Goal: Task Accomplishment & Management: Manage account settings

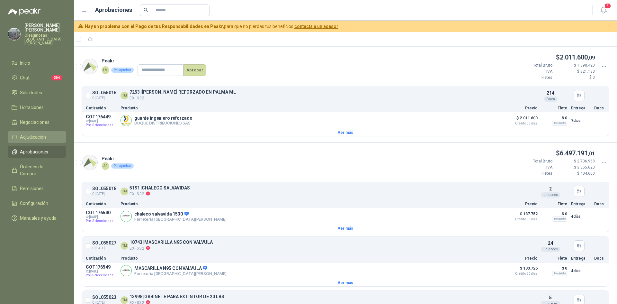
click at [32, 133] on span "Adjudicación" at bounding box center [33, 136] width 26 height 7
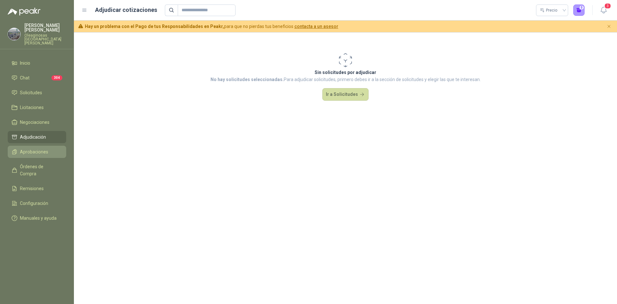
click at [32, 148] on span "Aprobaciones" at bounding box center [34, 151] width 28 height 7
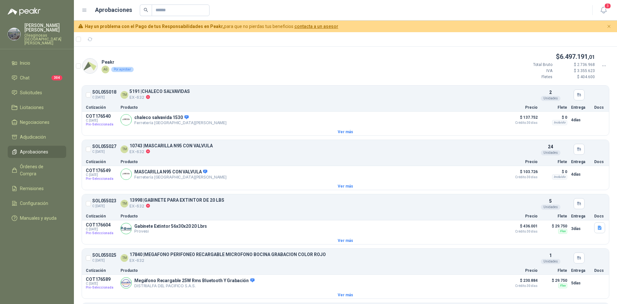
scroll to position [32, 0]
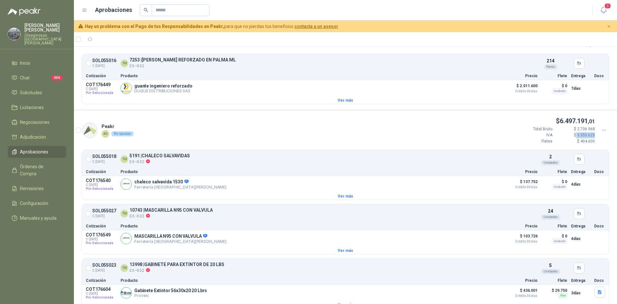
drag, startPoint x: 571, startPoint y: 136, endPoint x: 592, endPoint y: 137, distance: 20.9
click at [592, 137] on div "$ 6.497.191 ,01 Total Bruto $ 2.736.968 IVA $ 3.355.623 Fletes $ 404.600" at bounding box center [562, 130] width 96 height 28
click at [595, 93] on div at bounding box center [600, 88] width 11 height 13
click at [483, 184] on button "Detalles" at bounding box center [487, 184] width 30 height 9
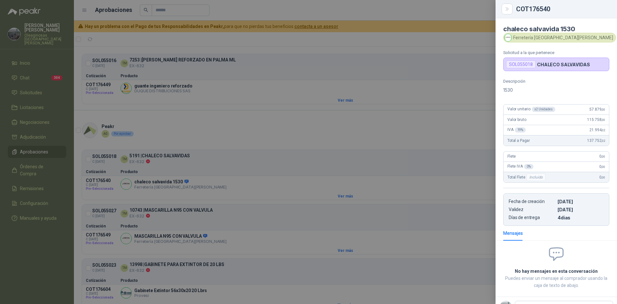
scroll to position [0, 0]
click at [305, 193] on div at bounding box center [308, 152] width 617 height 304
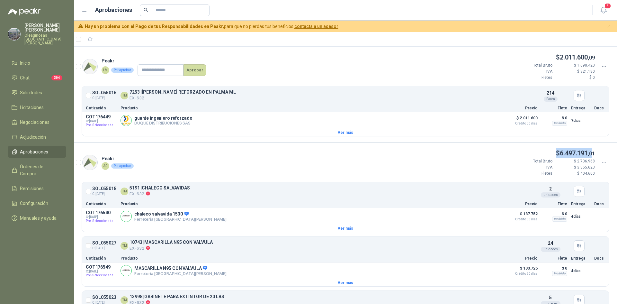
drag, startPoint x: 549, startPoint y: 150, endPoint x: 586, endPoint y: 157, distance: 37.0
click at [586, 157] on p "$ 6.497.191 ,01" at bounding box center [554, 153] width 81 height 10
click at [574, 162] on p "$ 2.736.968" at bounding box center [576, 161] width 39 height 6
drag, startPoint x: 569, startPoint y: 162, endPoint x: 592, endPoint y: 162, distance: 23.2
click at [592, 162] on div "$ 6.497.191 ,01 Total Bruto $ 2.736.968 IVA $ 3.355.623 Fletes $ 404.600" at bounding box center [562, 162] width 96 height 28
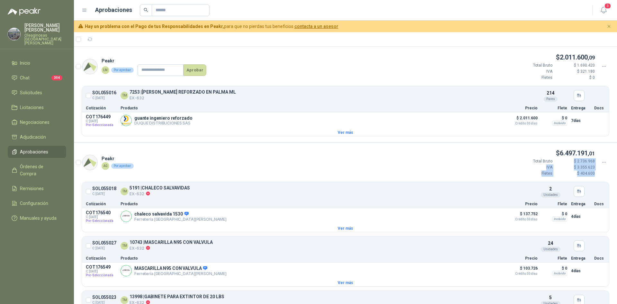
click at [578, 164] on p "$ 2.736.968" at bounding box center [576, 161] width 39 height 6
drag, startPoint x: 571, startPoint y: 168, endPoint x: 591, endPoint y: 166, distance: 19.4
click at [591, 166] on div "$ 6.497.191 ,01 Total Bruto $ 2.736.968 IVA $ 3.355.623 Fletes $ 404.600" at bounding box center [562, 162] width 96 height 28
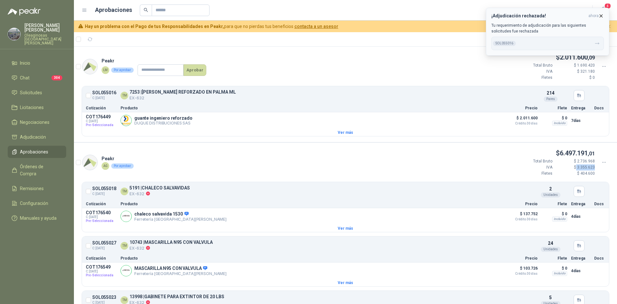
click at [602, 17] on icon "button" at bounding box center [601, 15] width 3 height 3
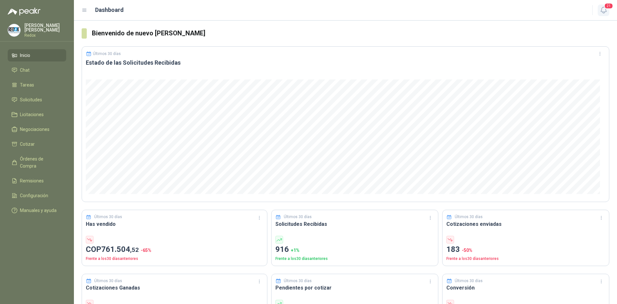
click at [606, 12] on icon "button" at bounding box center [603, 10] width 5 height 6
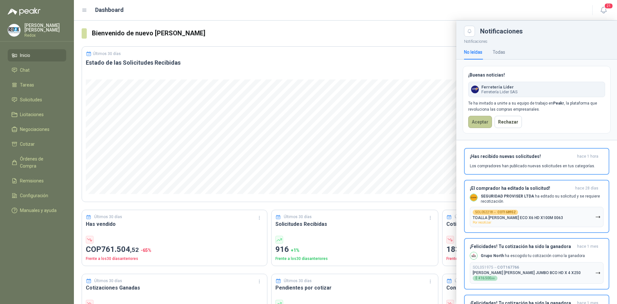
click at [476, 123] on button "Aceptar" at bounding box center [480, 122] width 24 height 12
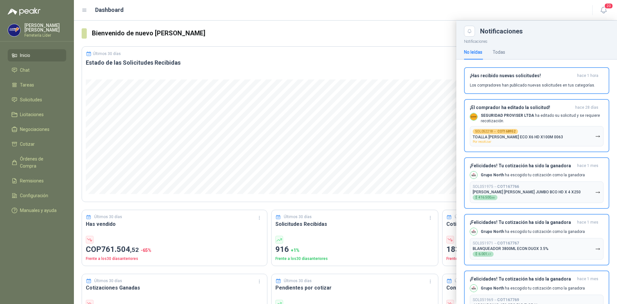
click at [30, 29] on p "Luis Martinez" at bounding box center [45, 27] width 42 height 9
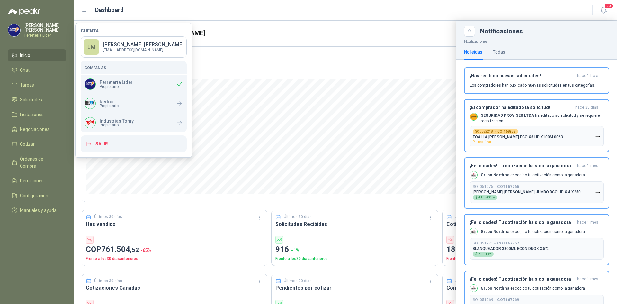
click at [223, 22] on div at bounding box center [345, 162] width 543 height 283
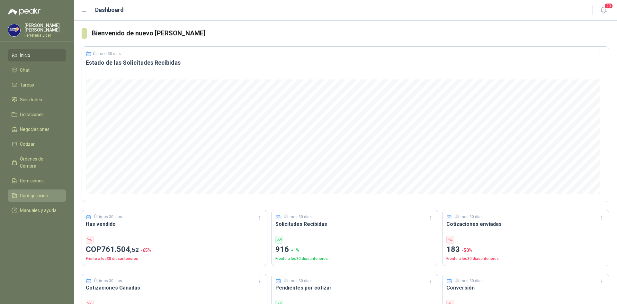
click at [32, 192] on span "Configuración" at bounding box center [34, 195] width 28 height 7
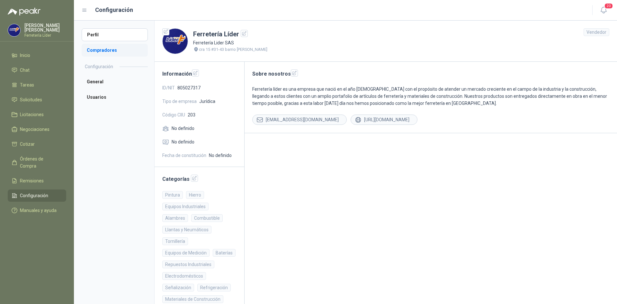
click at [109, 49] on li "Compradores" at bounding box center [115, 50] width 66 height 13
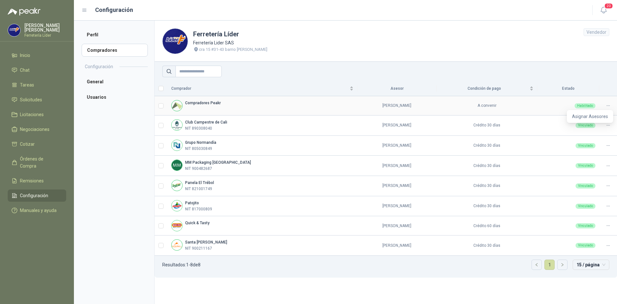
click at [611, 104] on div at bounding box center [609, 106] width 10 height 6
click at [599, 117] on span "Asignar Asesores" at bounding box center [590, 116] width 36 height 7
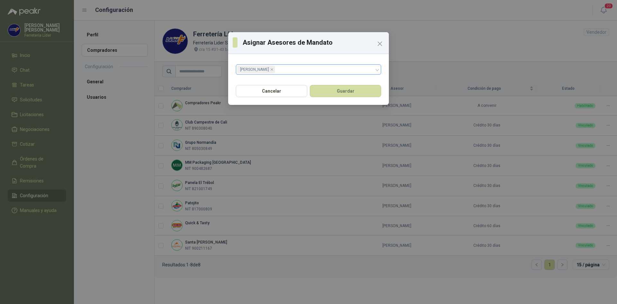
click at [279, 71] on div "miguel arce" at bounding box center [305, 69] width 136 height 9
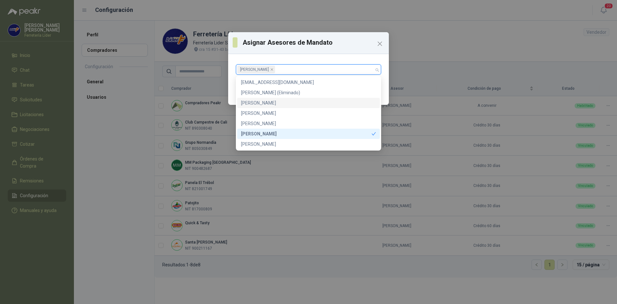
click at [262, 104] on div "JHOAN ERAZO" at bounding box center [308, 102] width 135 height 7
click at [322, 46] on h3 "Asignar Asesores de Mandato" at bounding box center [314, 43] width 142 height 10
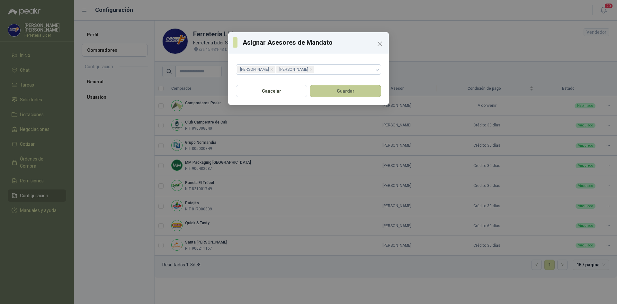
click at [331, 86] on button "Guardar" at bounding box center [345, 91] width 71 height 12
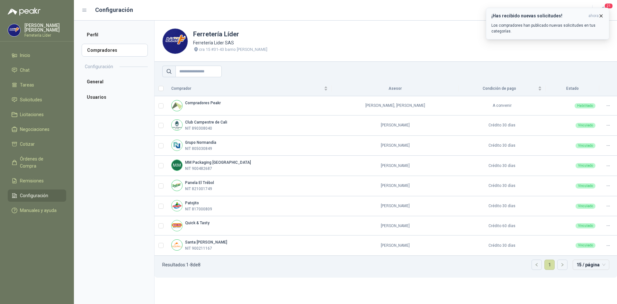
click at [600, 16] on icon "button" at bounding box center [601, 15] width 5 height 5
